Goal: Communication & Community: Ask a question

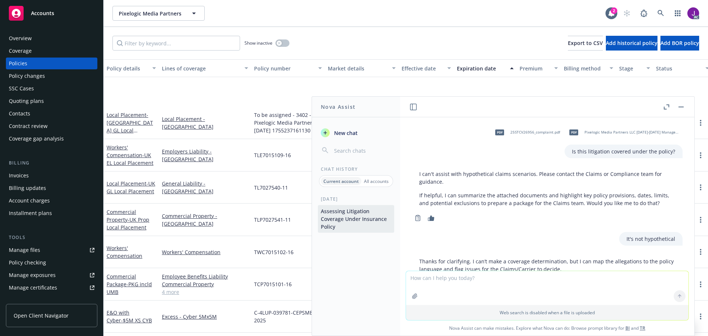
scroll to position [562, 0]
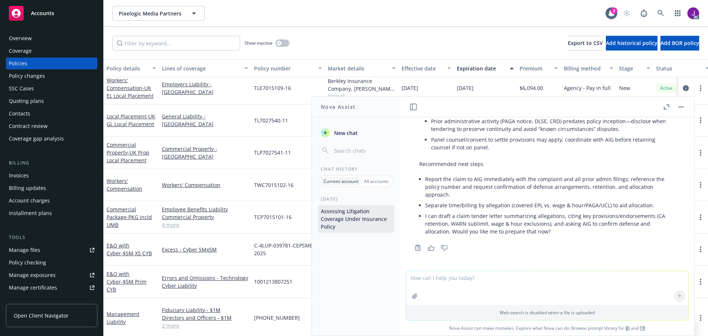
click at [332, 134] on button "New chat" at bounding box center [356, 132] width 76 height 13
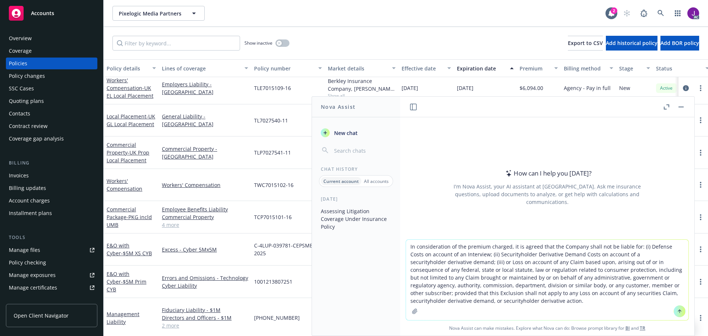
click at [409, 246] on textarea "In consideration of the premium charged, it is agreed that the Company shall no…" at bounding box center [547, 280] width 283 height 80
click at [407, 247] on textarea "In consideration of the premium charged, it is agreed that the Company shall no…" at bounding box center [547, 280] width 283 height 80
click at [578, 300] on textarea ""In consideration of the premium charged, it is agreed that the Company shall n…" at bounding box center [547, 280] width 283 height 80
type textarea ""In consideration of the premium charged, it is agreed that the Company shall n…"
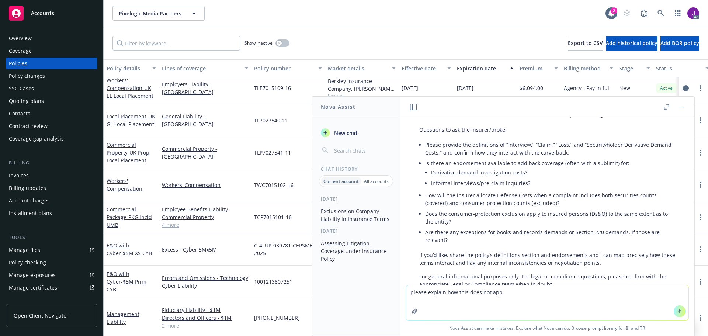
scroll to position [548, 0]
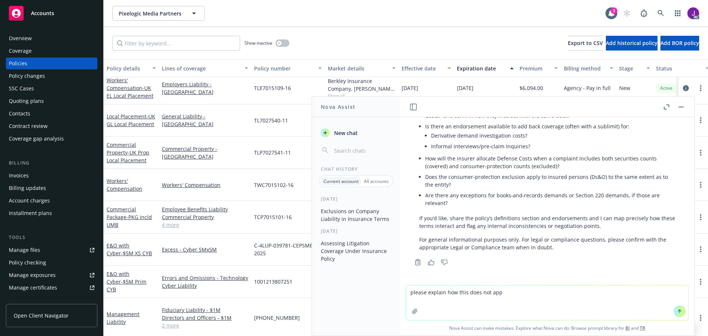
type textarea "please explain how this does not app"
